Goal: Check status: Check status

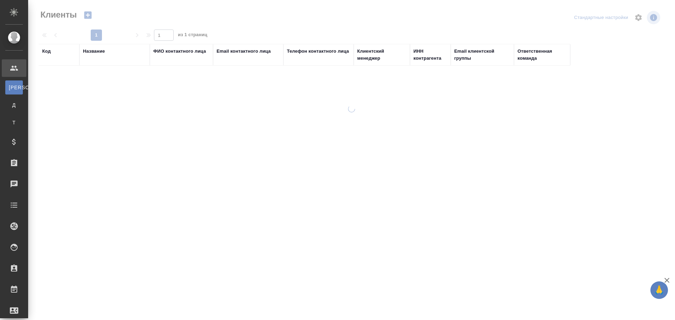
select select "RU"
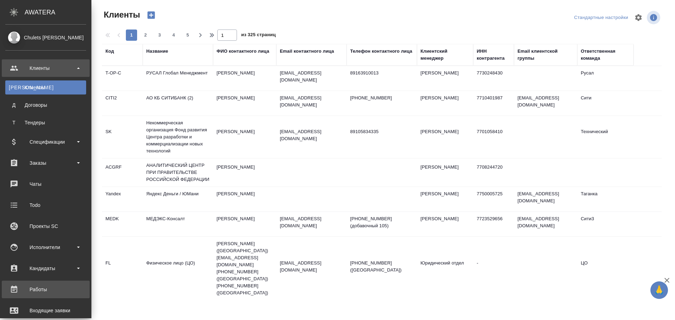
click at [28, 292] on div "Работы" at bounding box center [45, 289] width 81 height 11
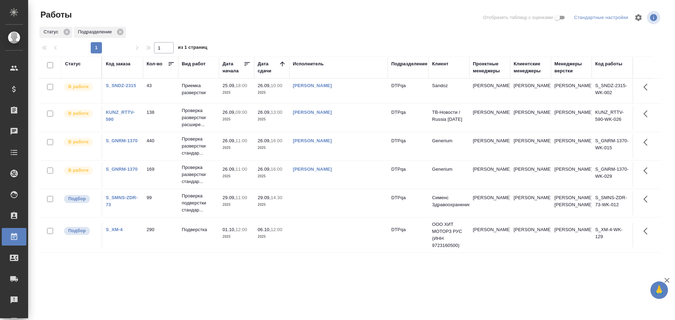
click at [72, 65] on div "Статус" at bounding box center [73, 63] width 16 height 7
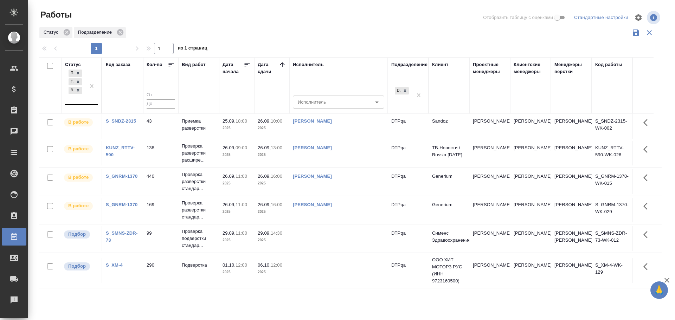
click at [78, 99] on div "Подбор Готов к работе В работе" at bounding box center [75, 86] width 20 height 36
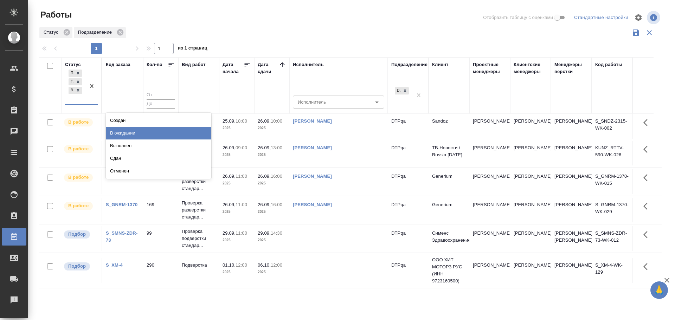
click at [121, 130] on div "В ожидании" at bounding box center [158, 133] width 105 height 13
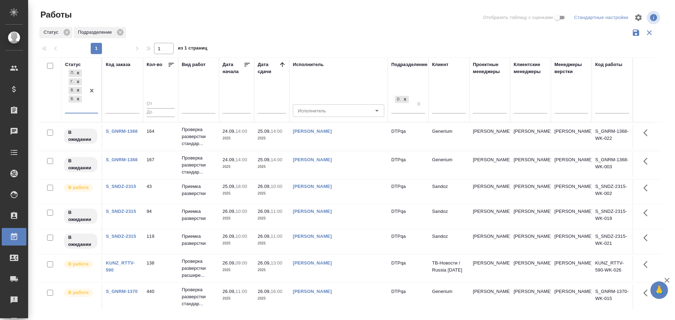
click at [350, 170] on td "[PERSON_NAME]" at bounding box center [338, 165] width 98 height 25
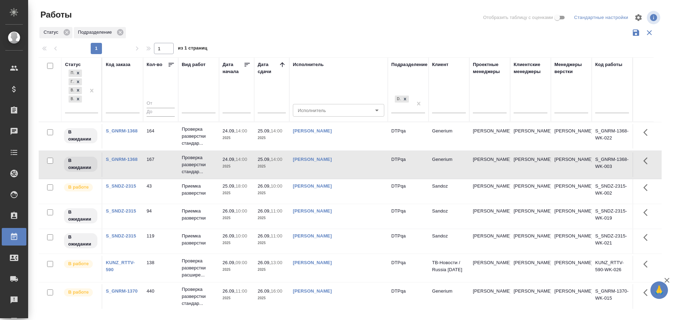
click at [350, 170] on td "[PERSON_NAME]" at bounding box center [338, 165] width 98 height 25
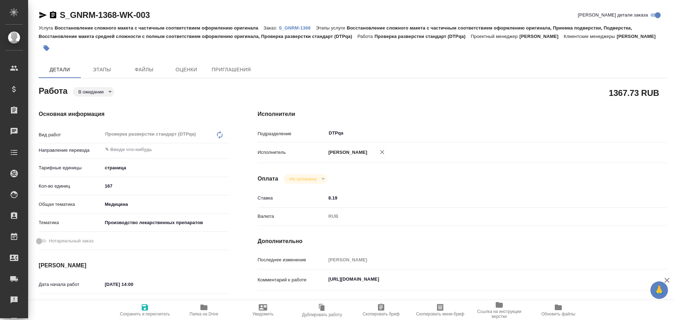
type textarea "x"
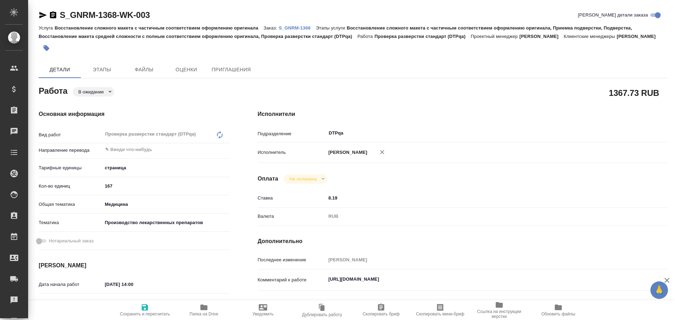
type textarea "x"
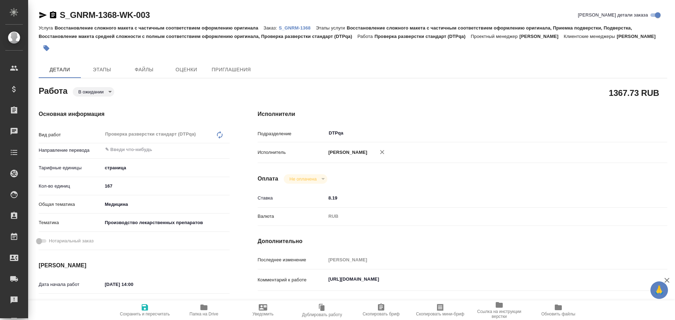
scroll to position [70, 0]
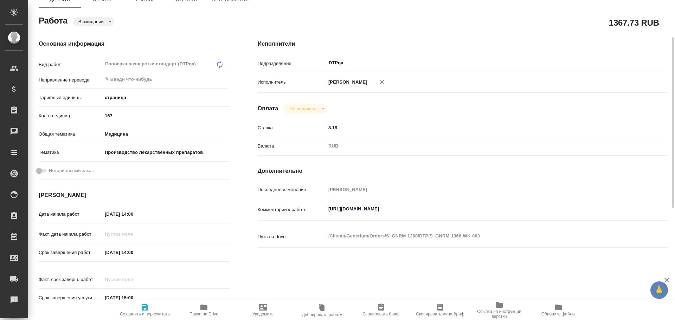
type textarea "x"
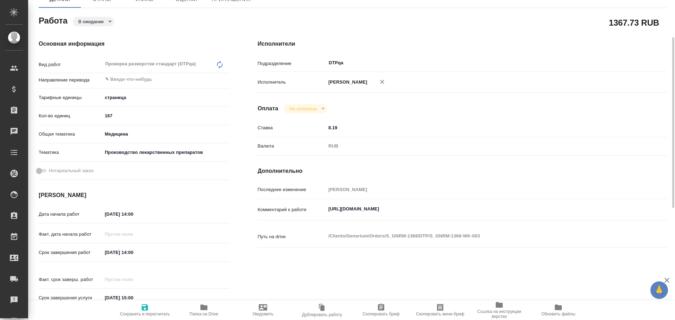
type textarea "x"
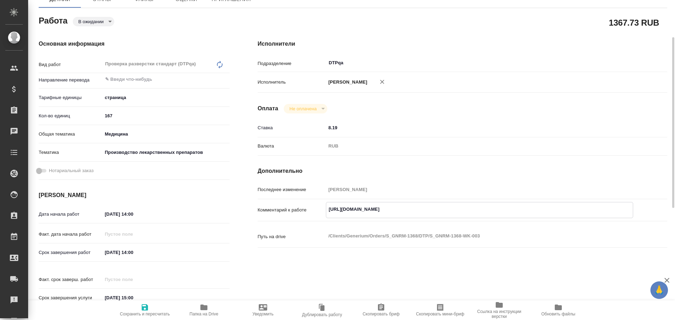
type textarea "x"
drag, startPoint x: 327, startPoint y: 210, endPoint x: 464, endPoint y: 215, distance: 136.9
click at [464, 215] on textarea "https://tera.awatera.com/Work/68cbe26f917089748a69c083/" at bounding box center [479, 210] width 307 height 12
type textarea "x"
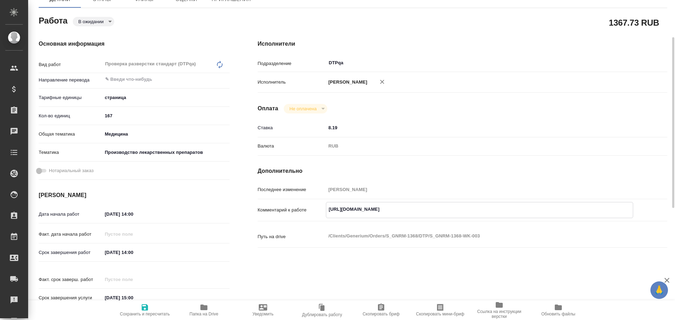
type textarea "x"
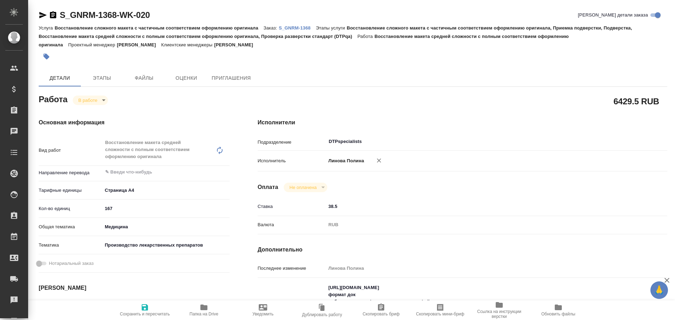
type textarea "x"
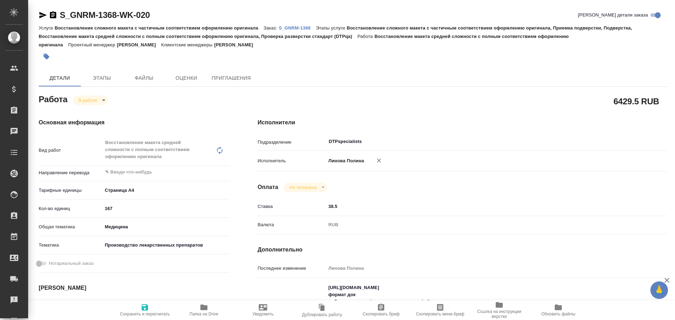
type textarea "x"
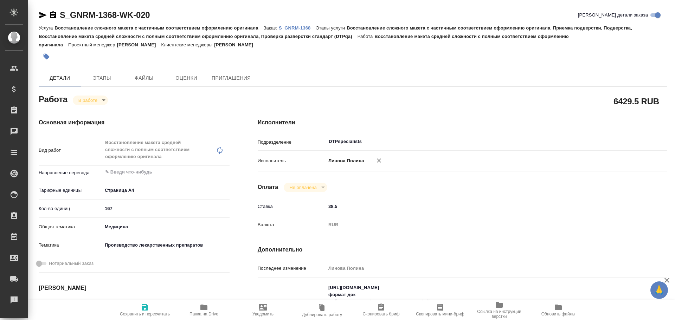
scroll to position [35, 0]
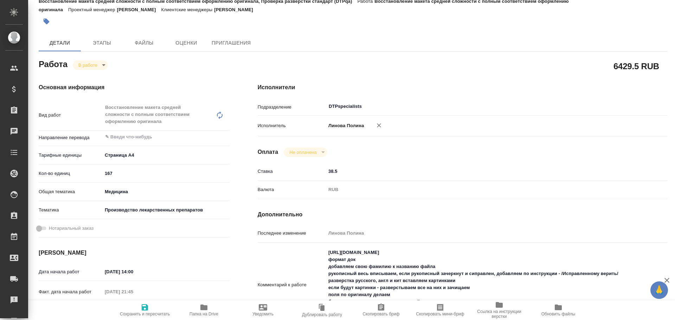
type textarea "x"
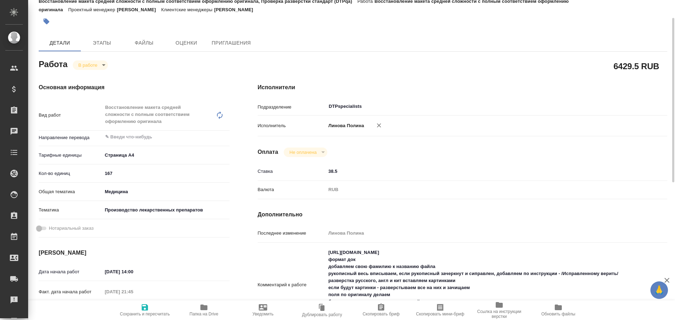
type textarea "x"
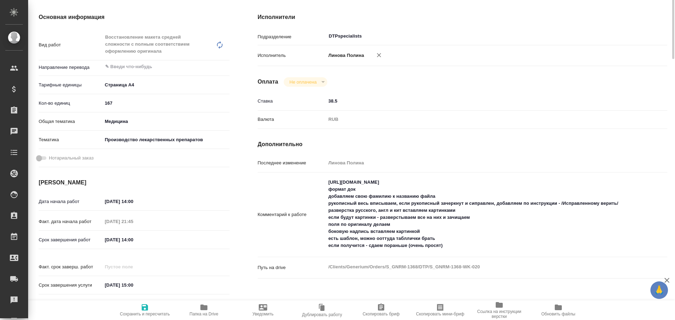
scroll to position [0, 0]
